Goal: Check status: Check status

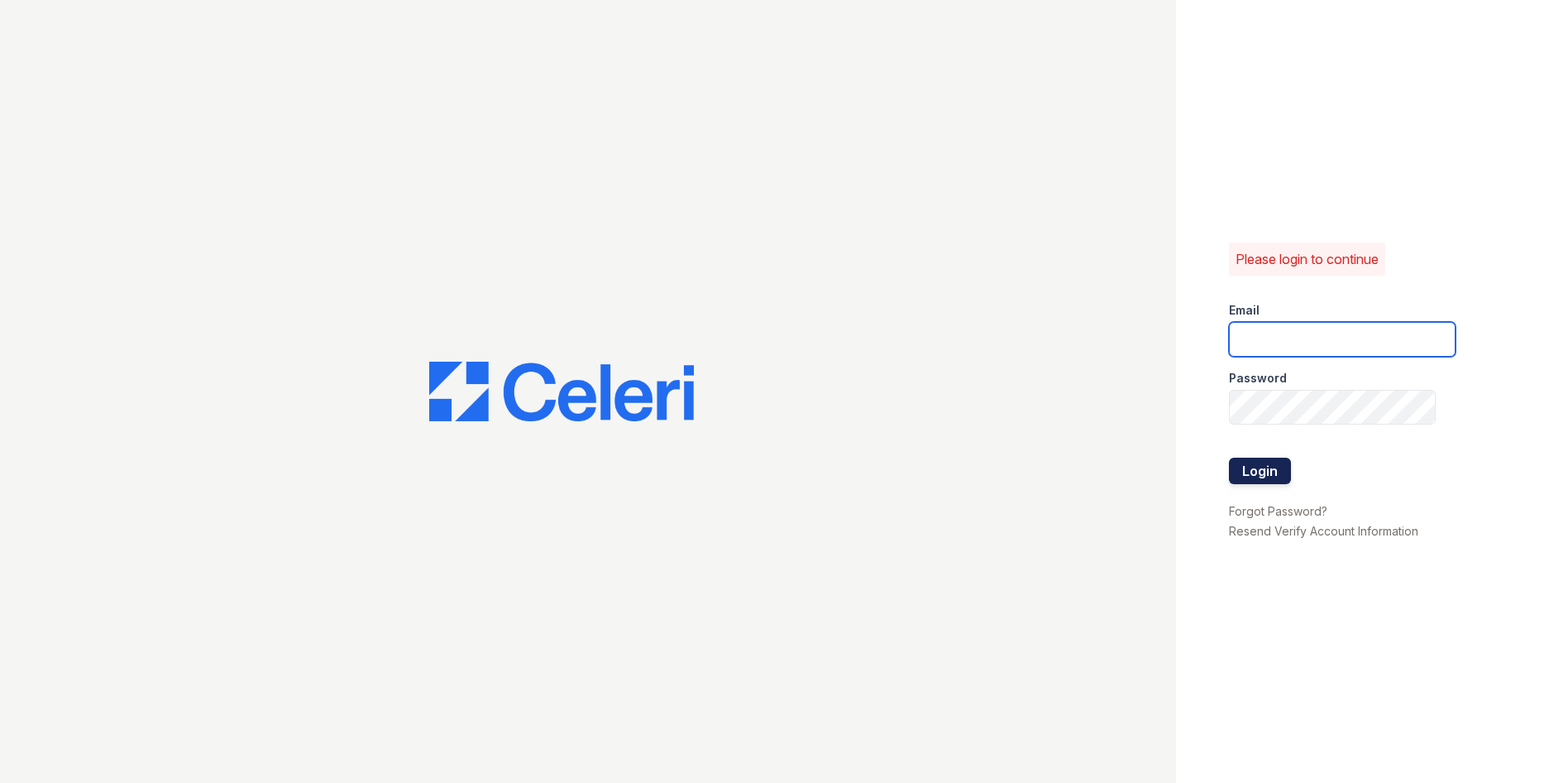
type input "townhomes.am@cafmanagement.com"
click at [1270, 478] on button "Login" at bounding box center [1259, 471] width 62 height 27
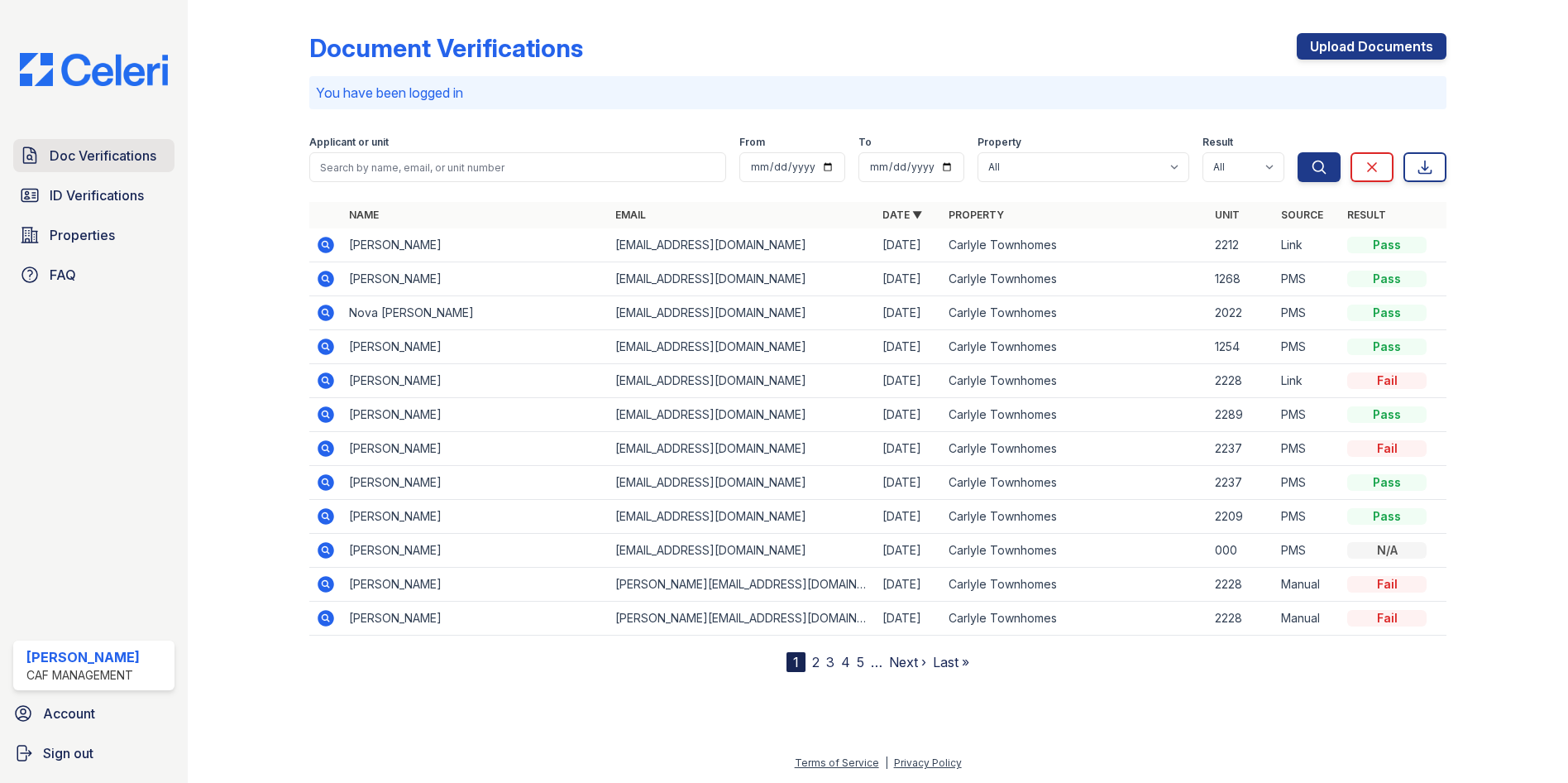
click at [59, 161] on span "Doc Verifications" at bounding box center [103, 156] width 107 height 20
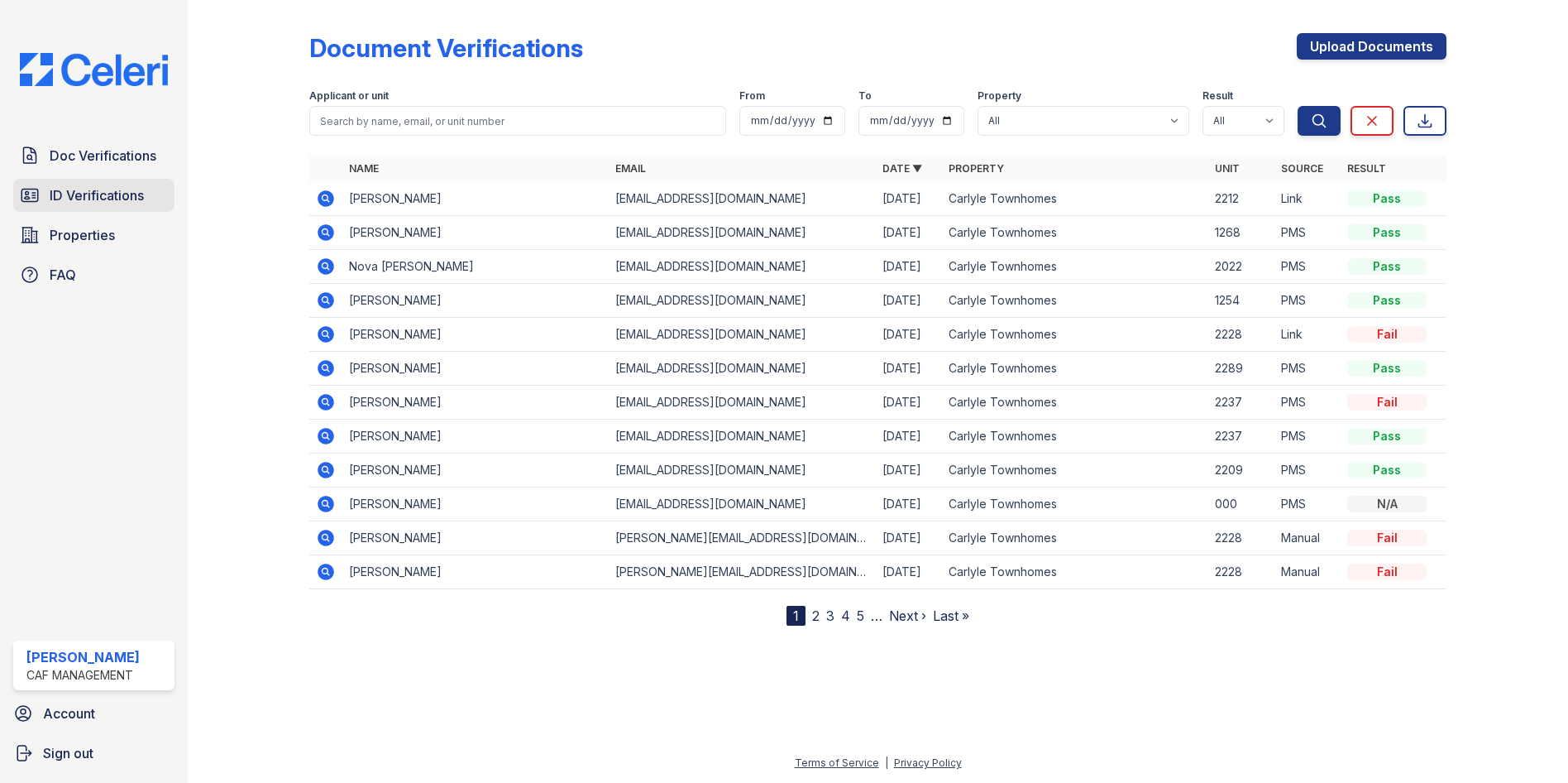
click at [133, 198] on span "ID Verifications" at bounding box center [96, 195] width 94 height 20
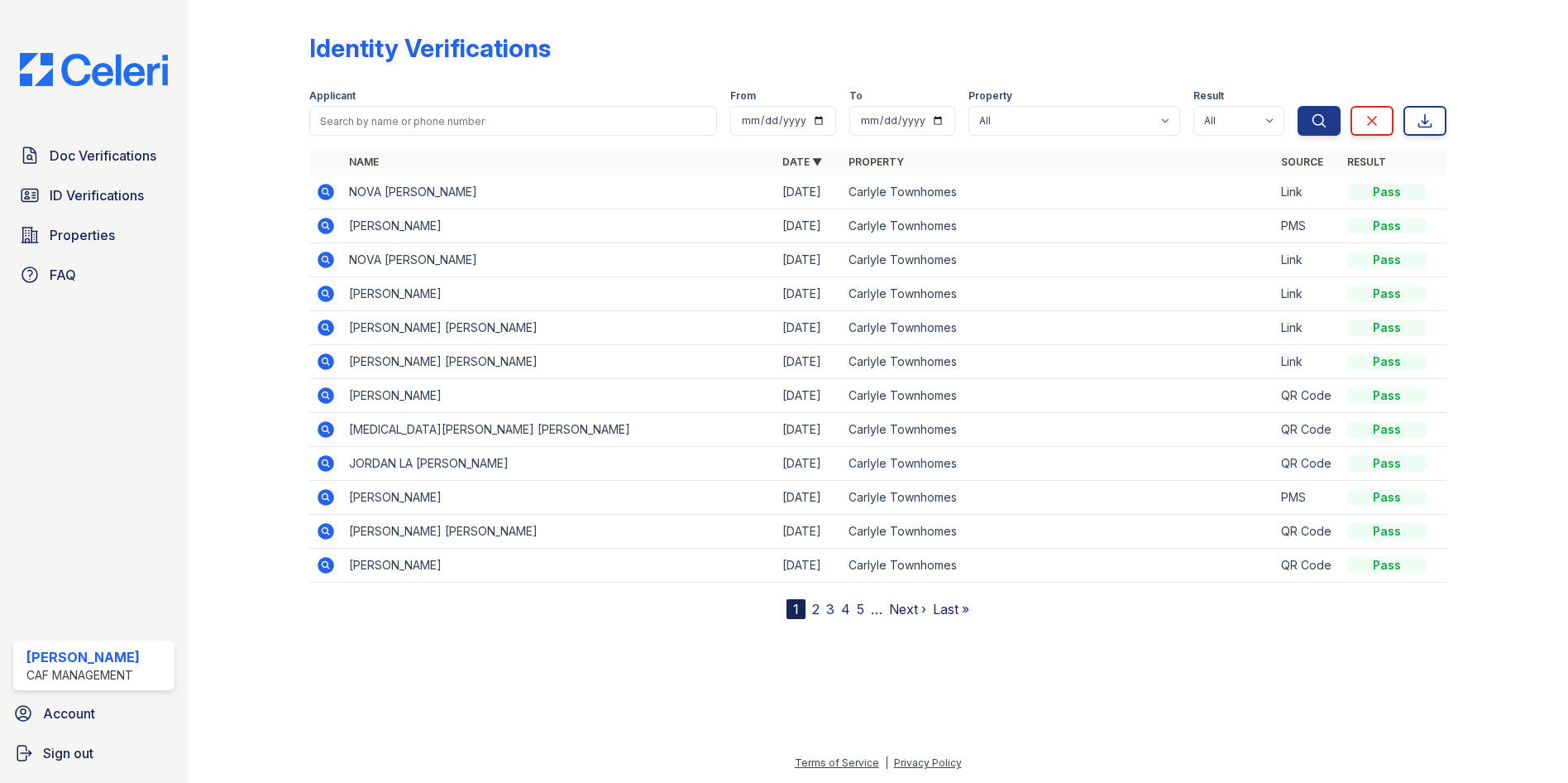
click at [325, 254] on icon at bounding box center [326, 260] width 17 height 17
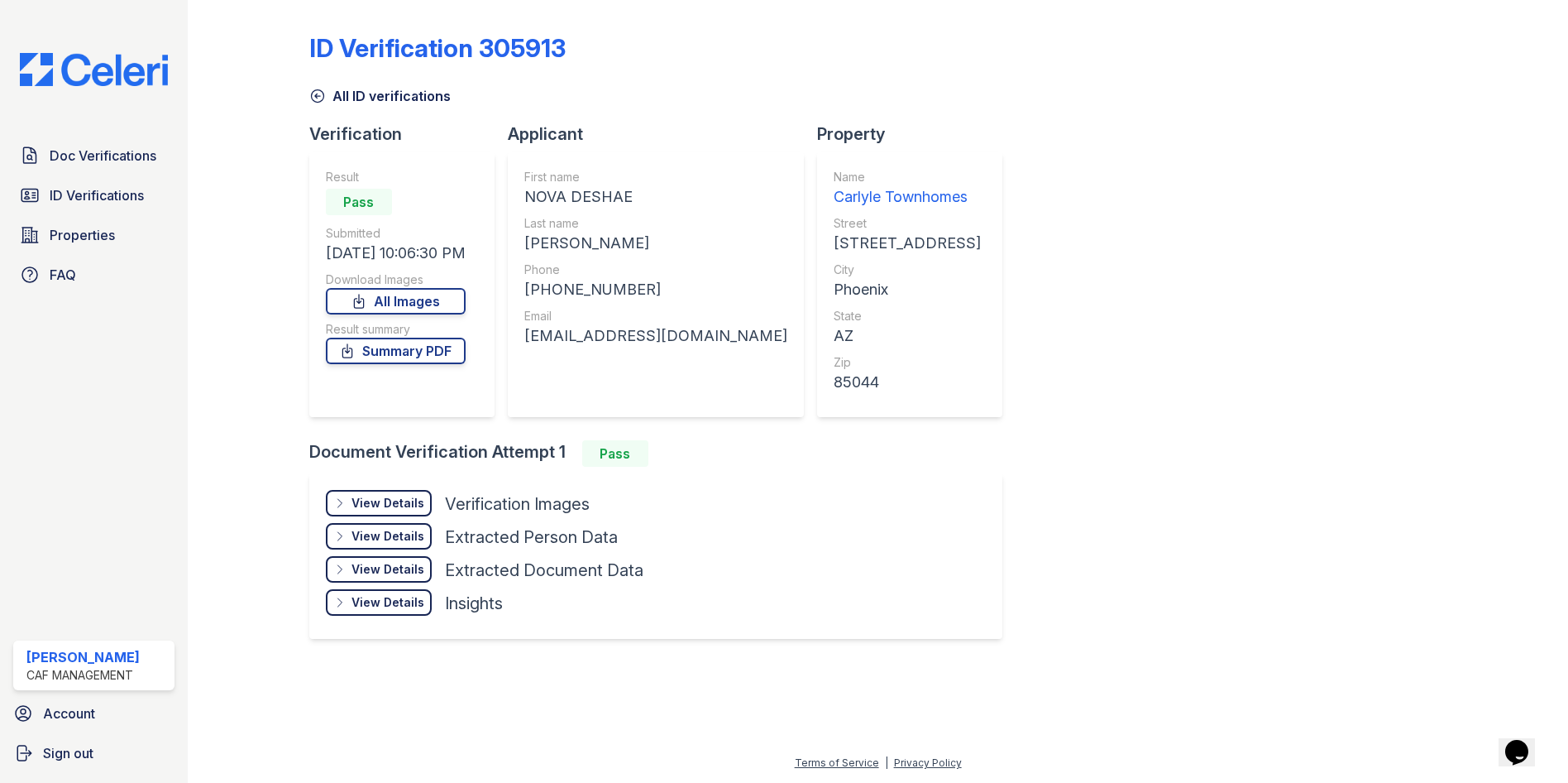
click at [404, 497] on div "View Details" at bounding box center [387, 503] width 72 height 17
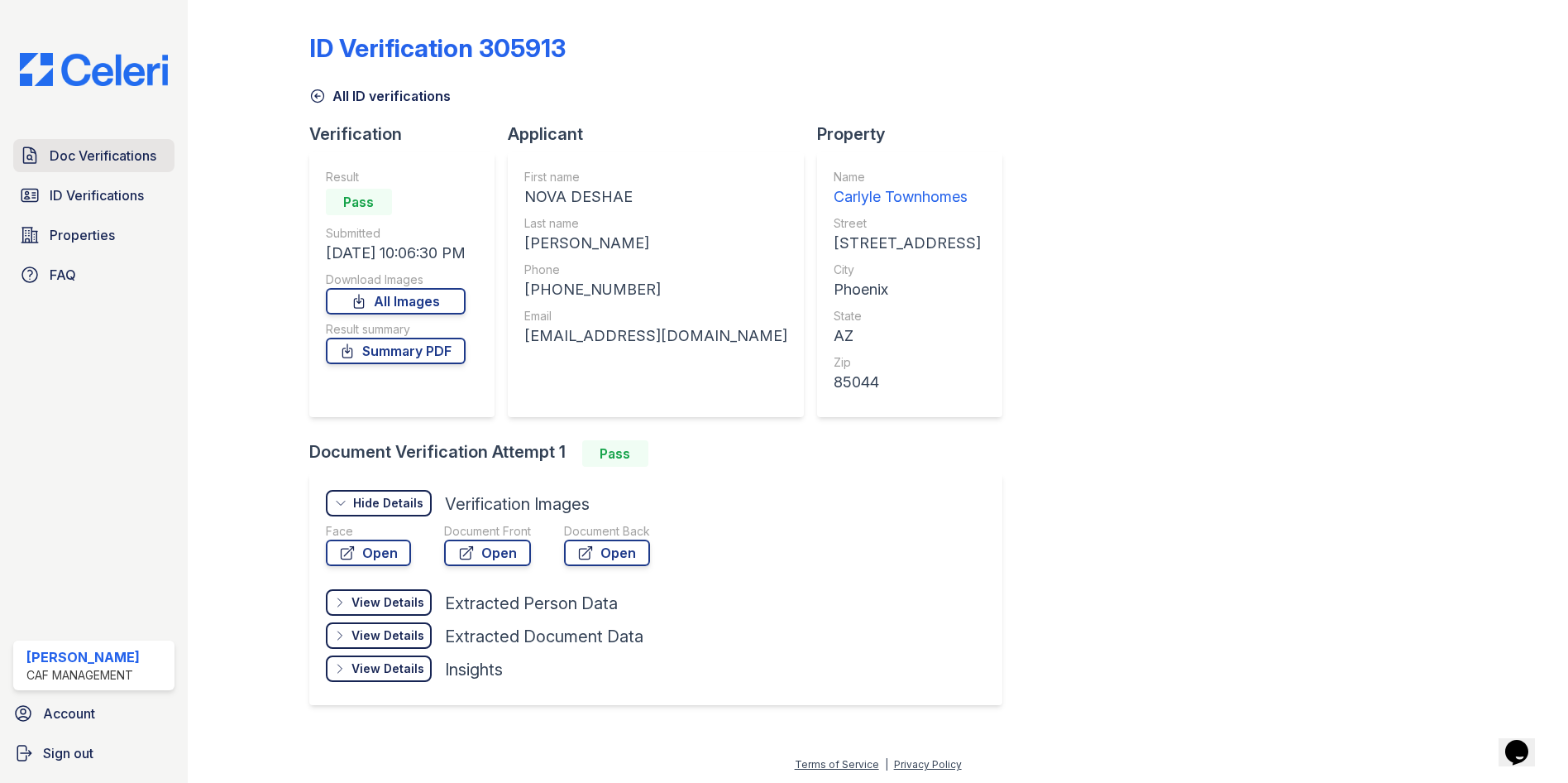
click at [127, 152] on span "Doc Verifications" at bounding box center [103, 156] width 107 height 20
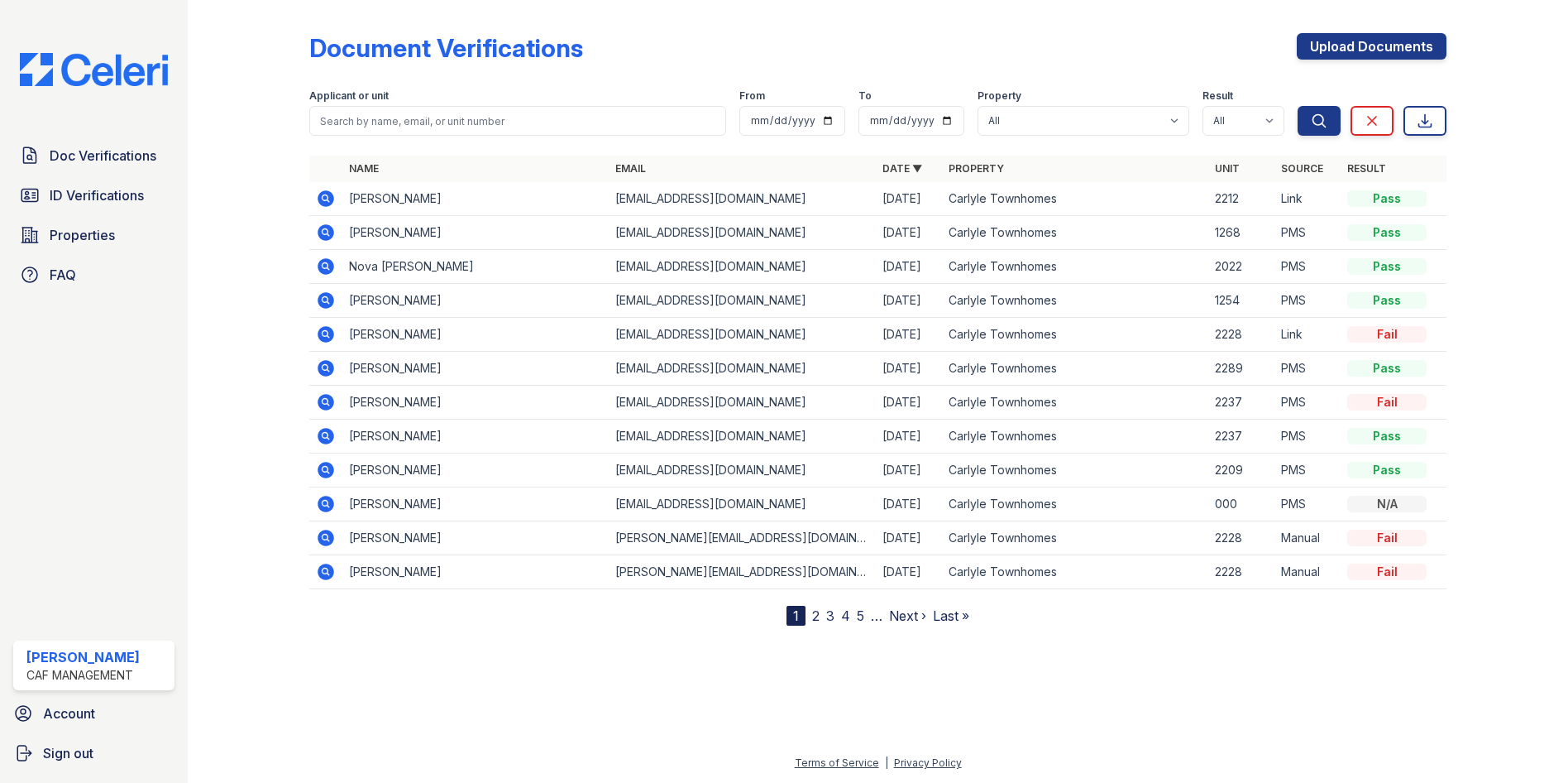
click at [328, 267] on icon at bounding box center [326, 267] width 20 height 20
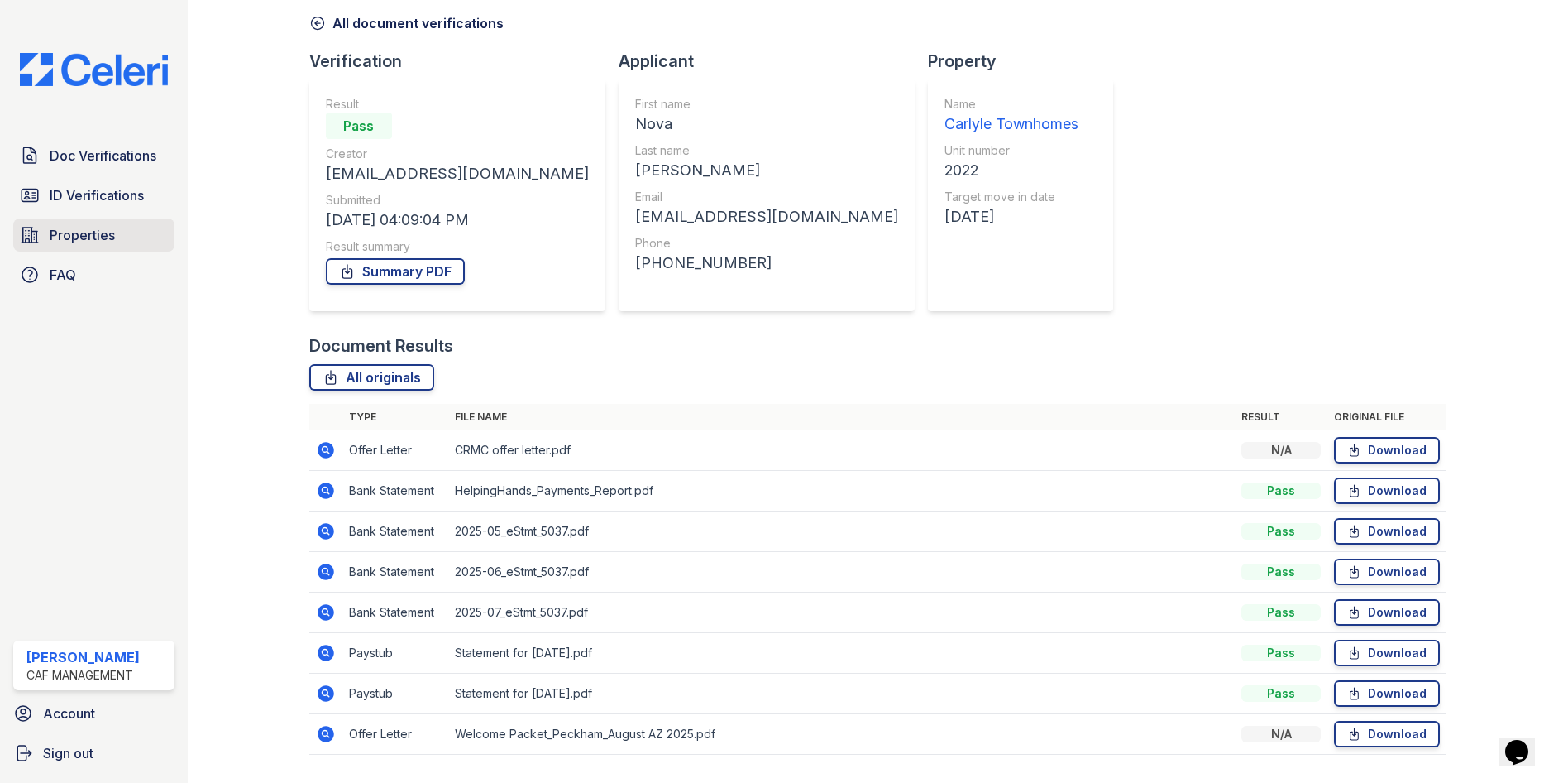
scroll to position [35, 0]
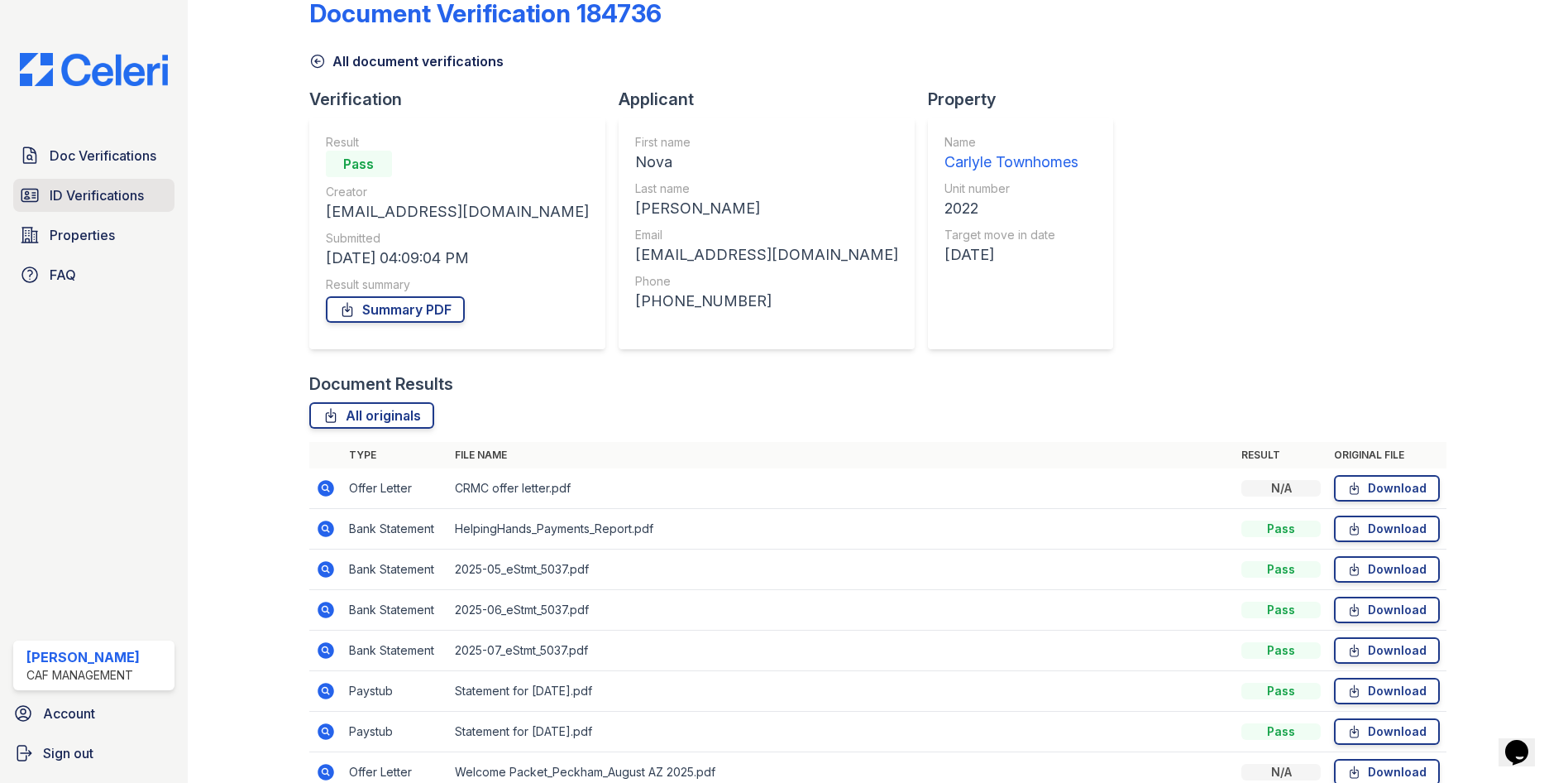
click at [100, 194] on span "ID Verifications" at bounding box center [96, 195] width 94 height 20
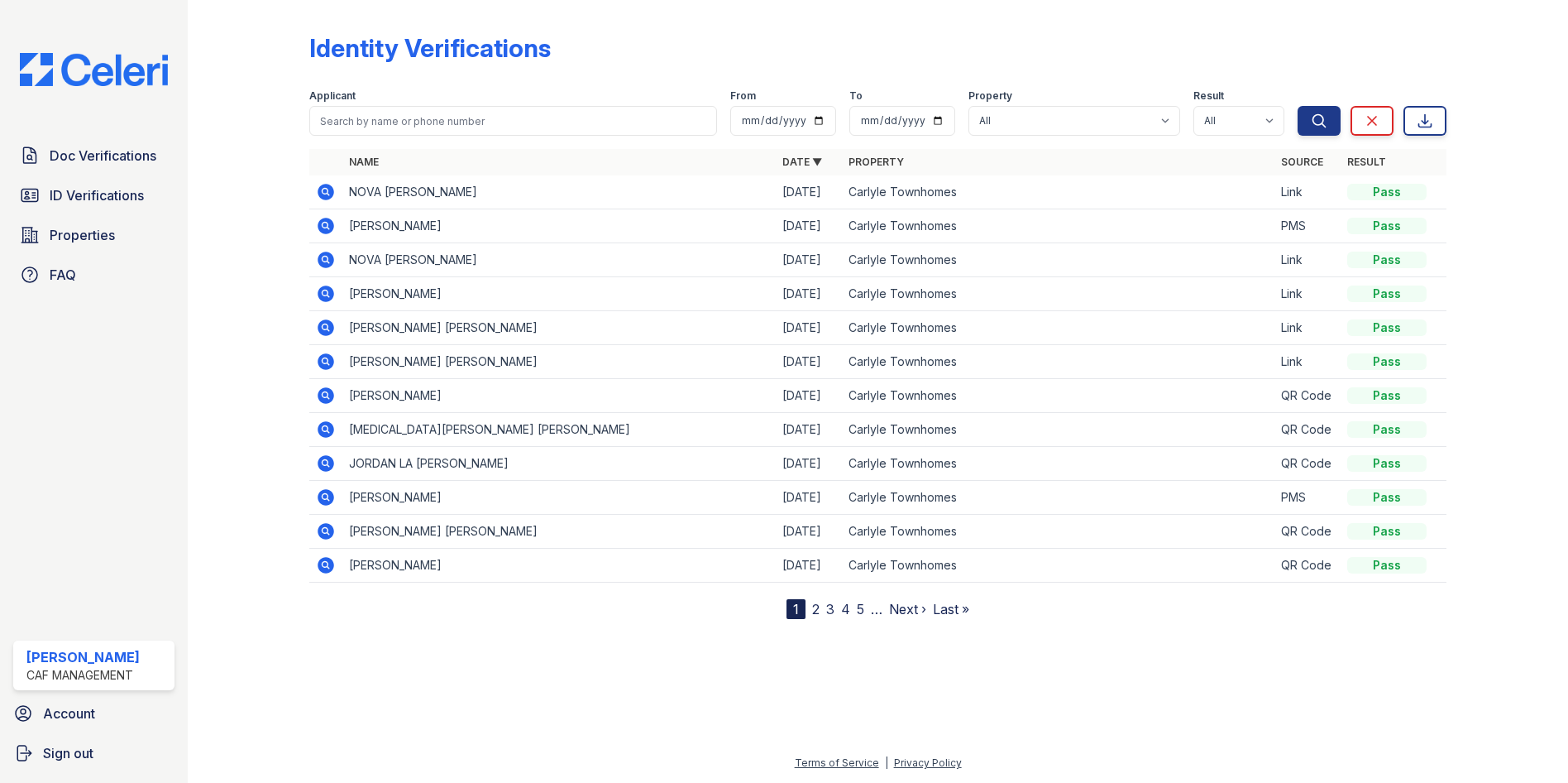
click at [328, 256] on icon at bounding box center [326, 260] width 17 height 17
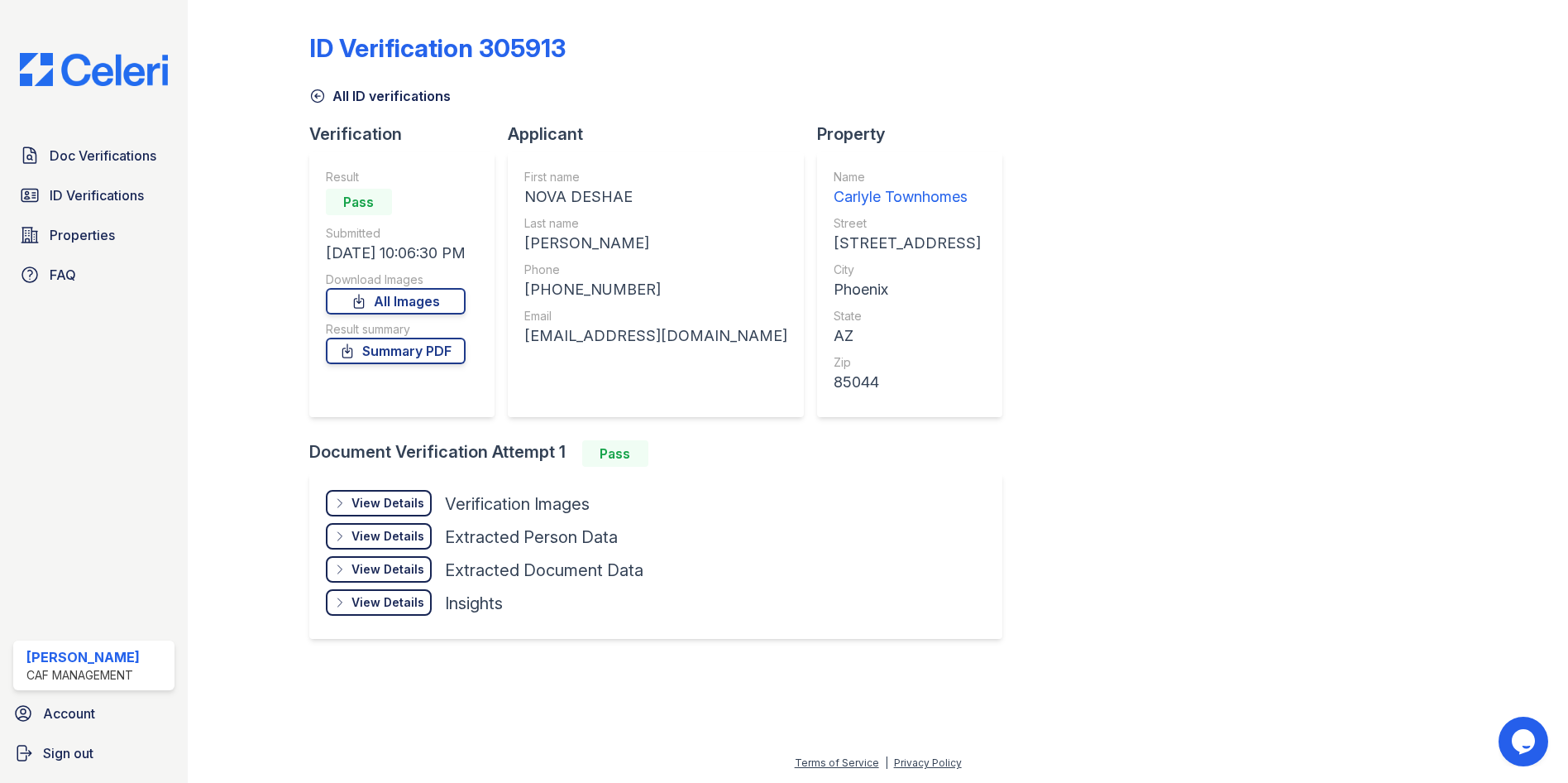
click at [397, 503] on div "View Details" at bounding box center [387, 503] width 72 height 17
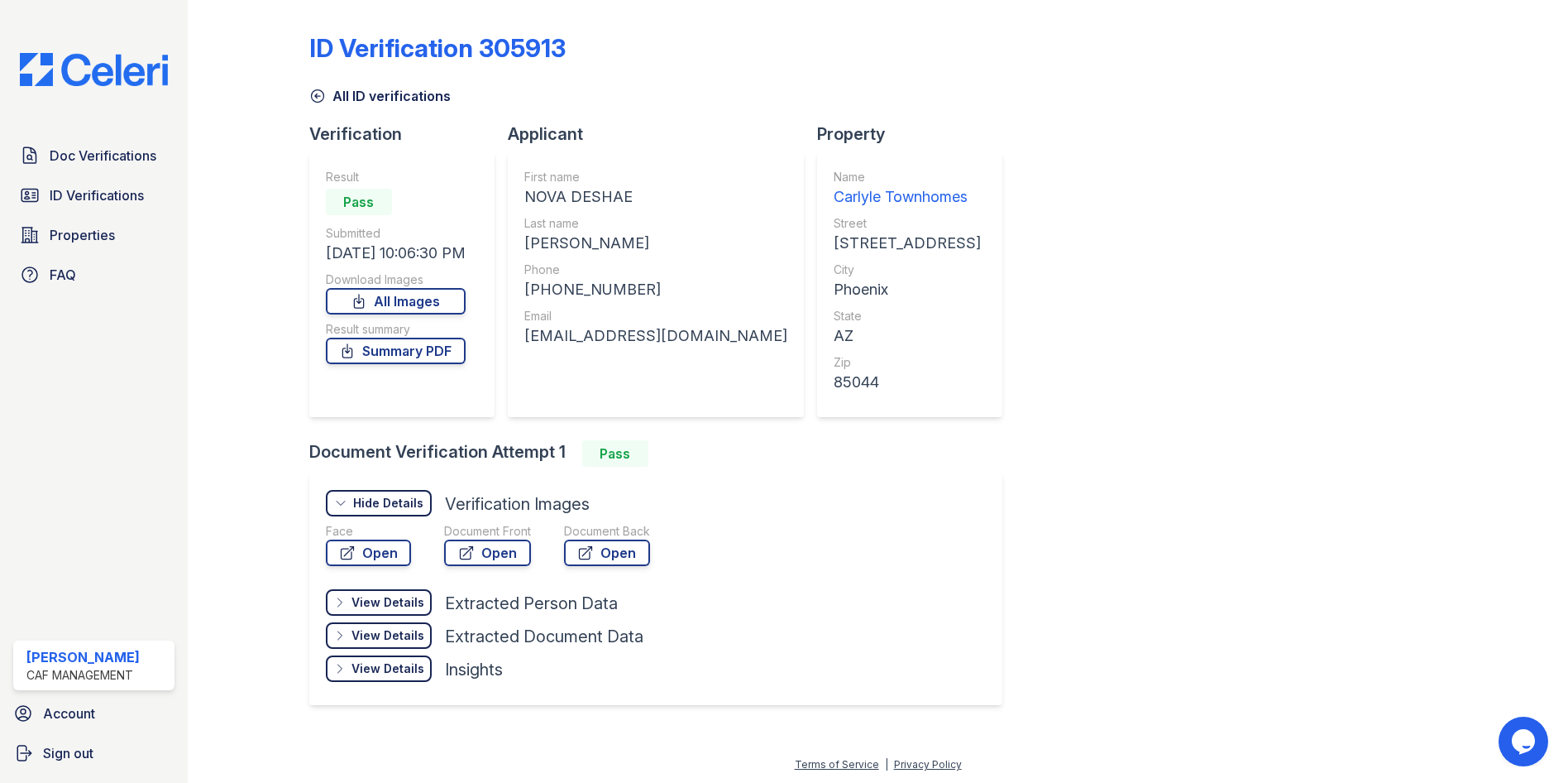
click at [479, 536] on div "Document Front" at bounding box center [487, 531] width 87 height 17
click at [482, 549] on link "Open" at bounding box center [487, 552] width 87 height 27
